Goal: Check status: Check status

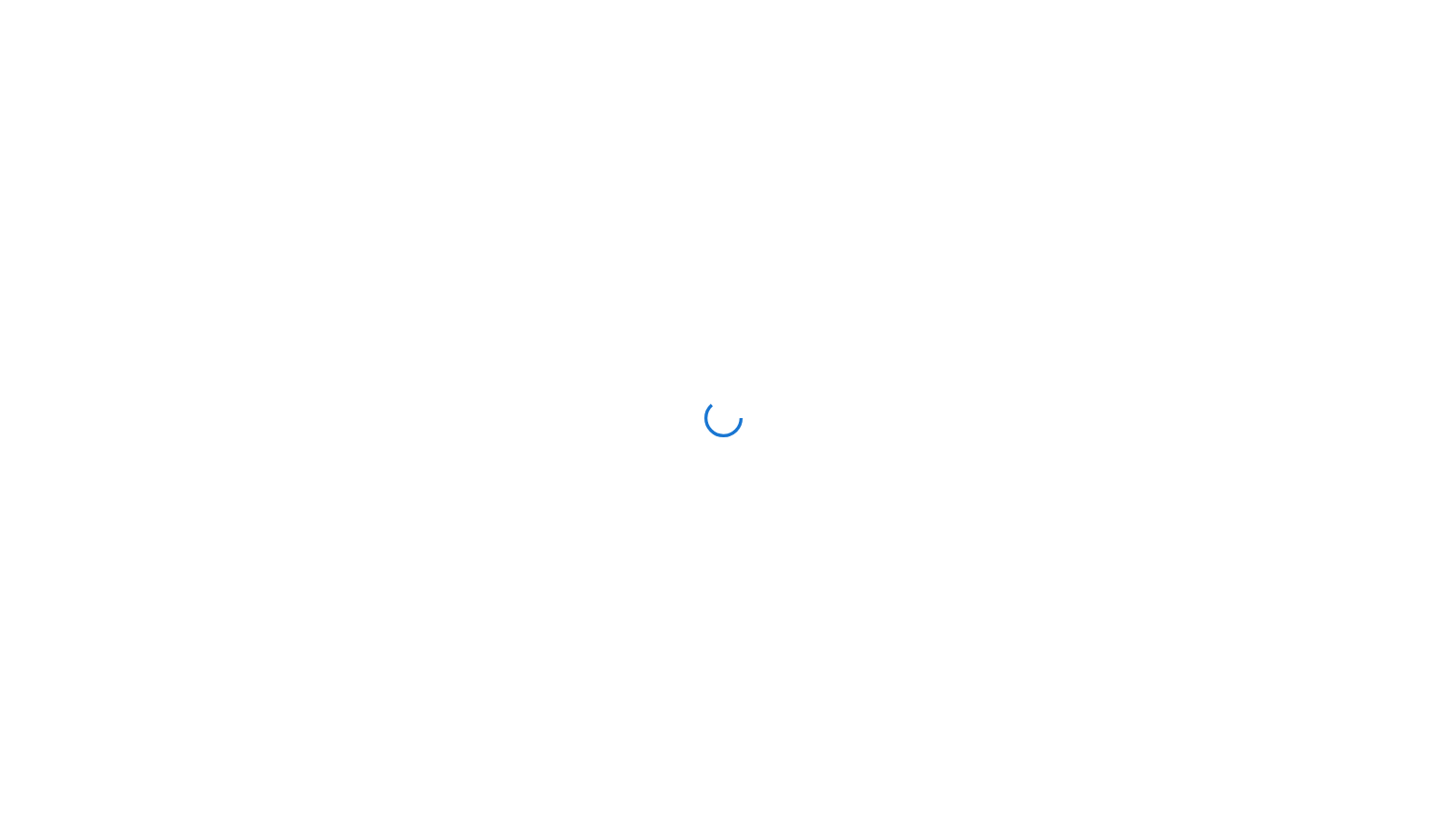
click at [1011, 403] on div at bounding box center [724, 418] width 1432 height 820
